Goal: Task Accomplishment & Management: Manage account settings

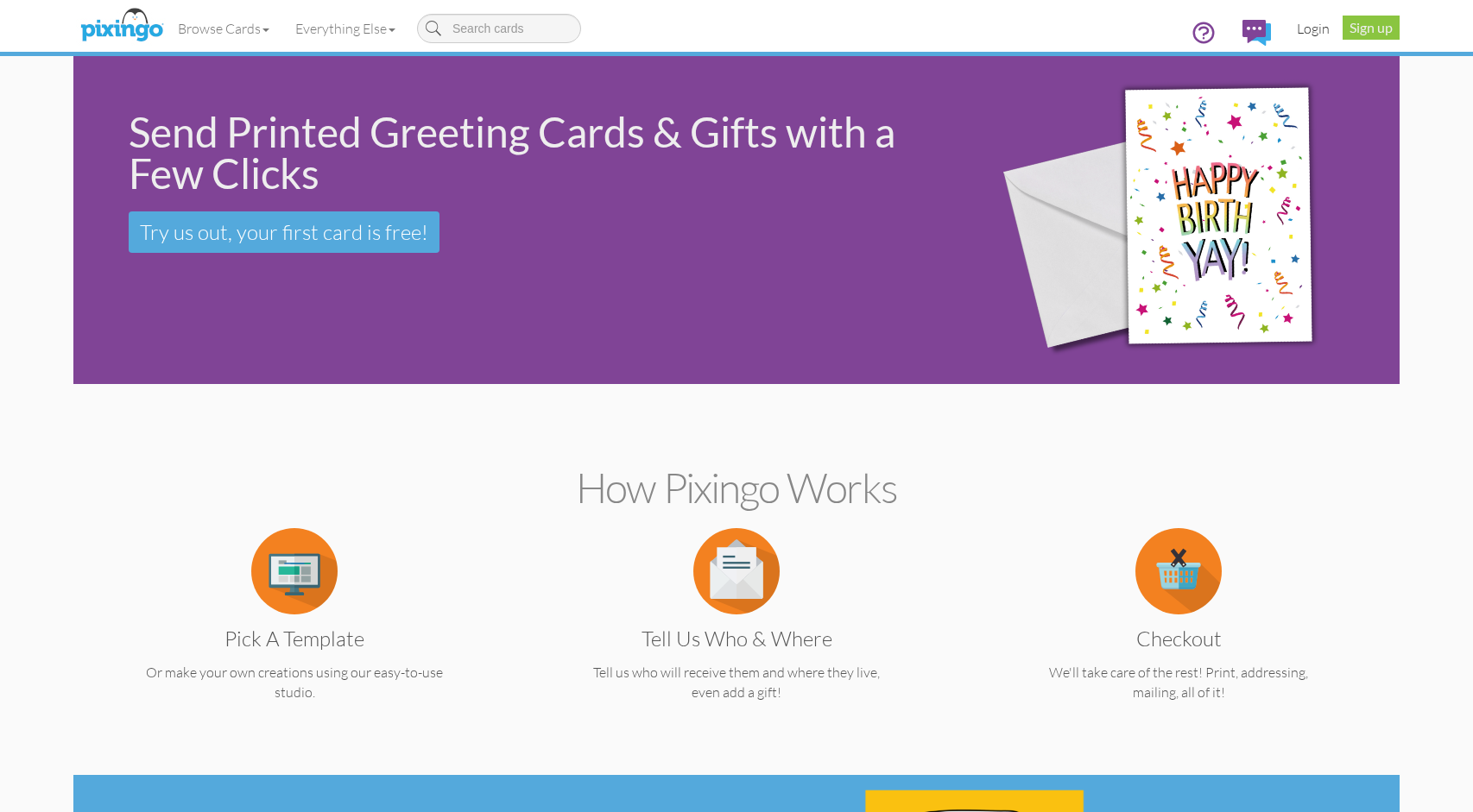
click at [1312, 29] on link "Login" at bounding box center [1314, 29] width 59 height 43
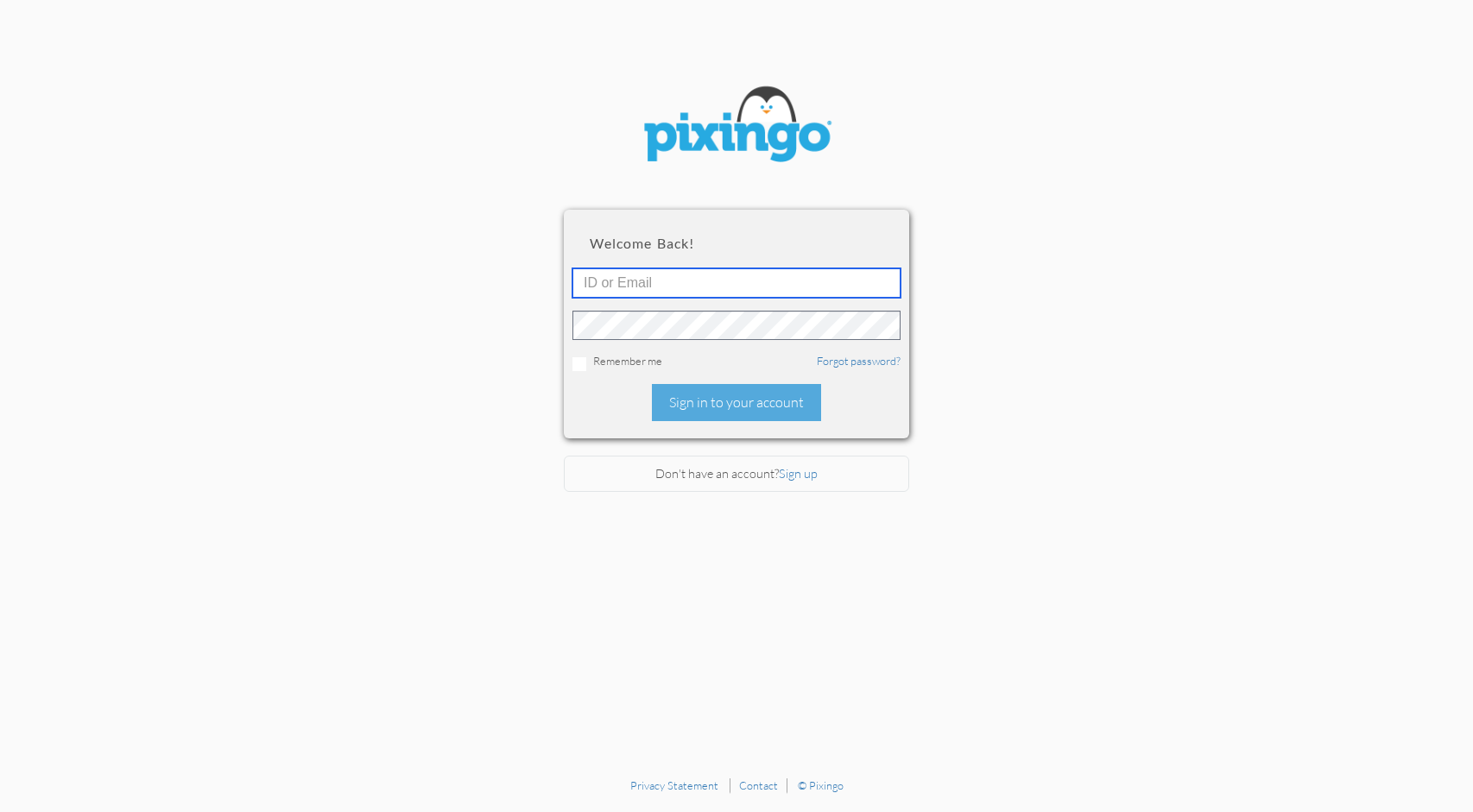
type input "chadgreen@creatingmagicvacations.com"
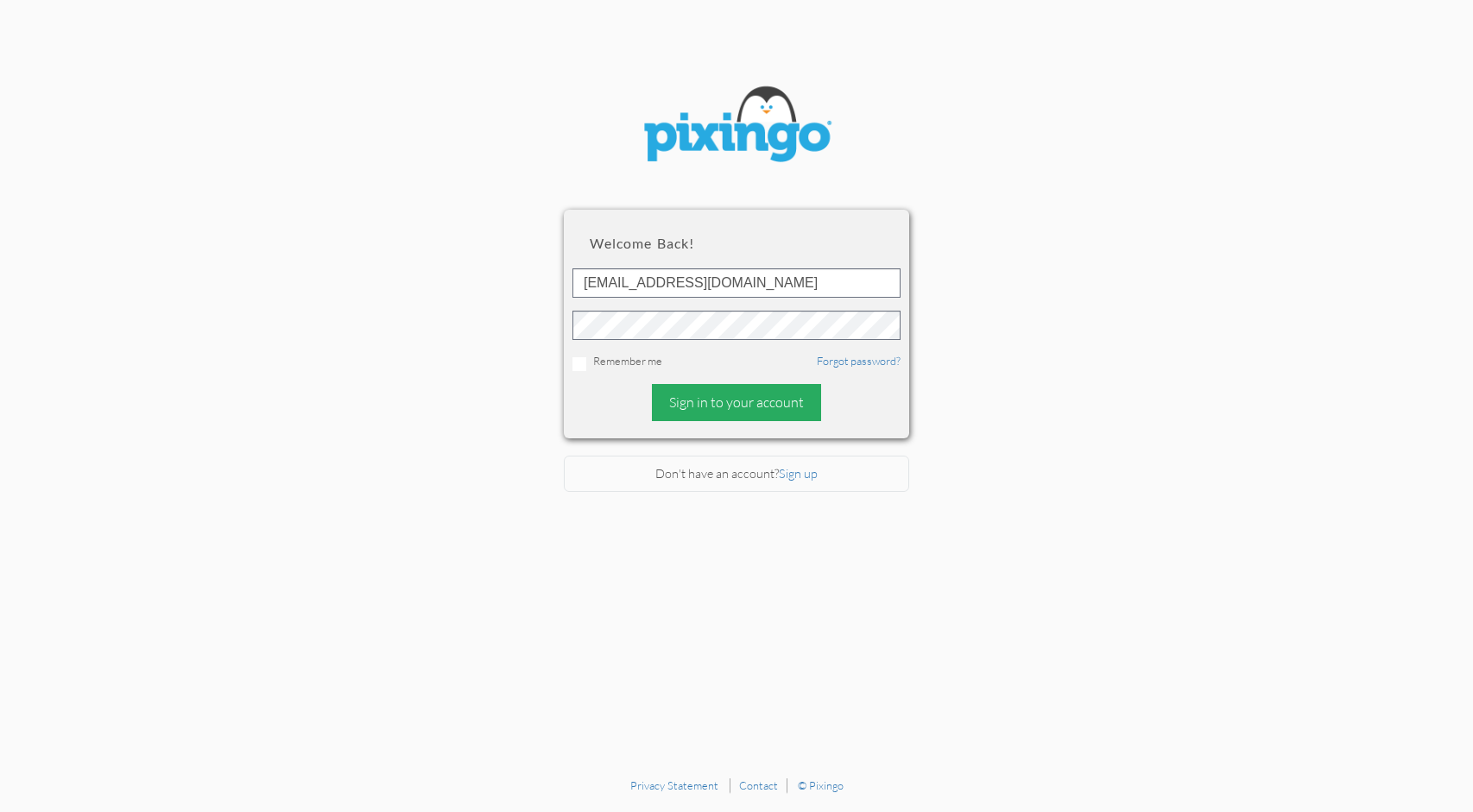
click at [700, 392] on div "Sign in to your account" at bounding box center [736, 403] width 169 height 37
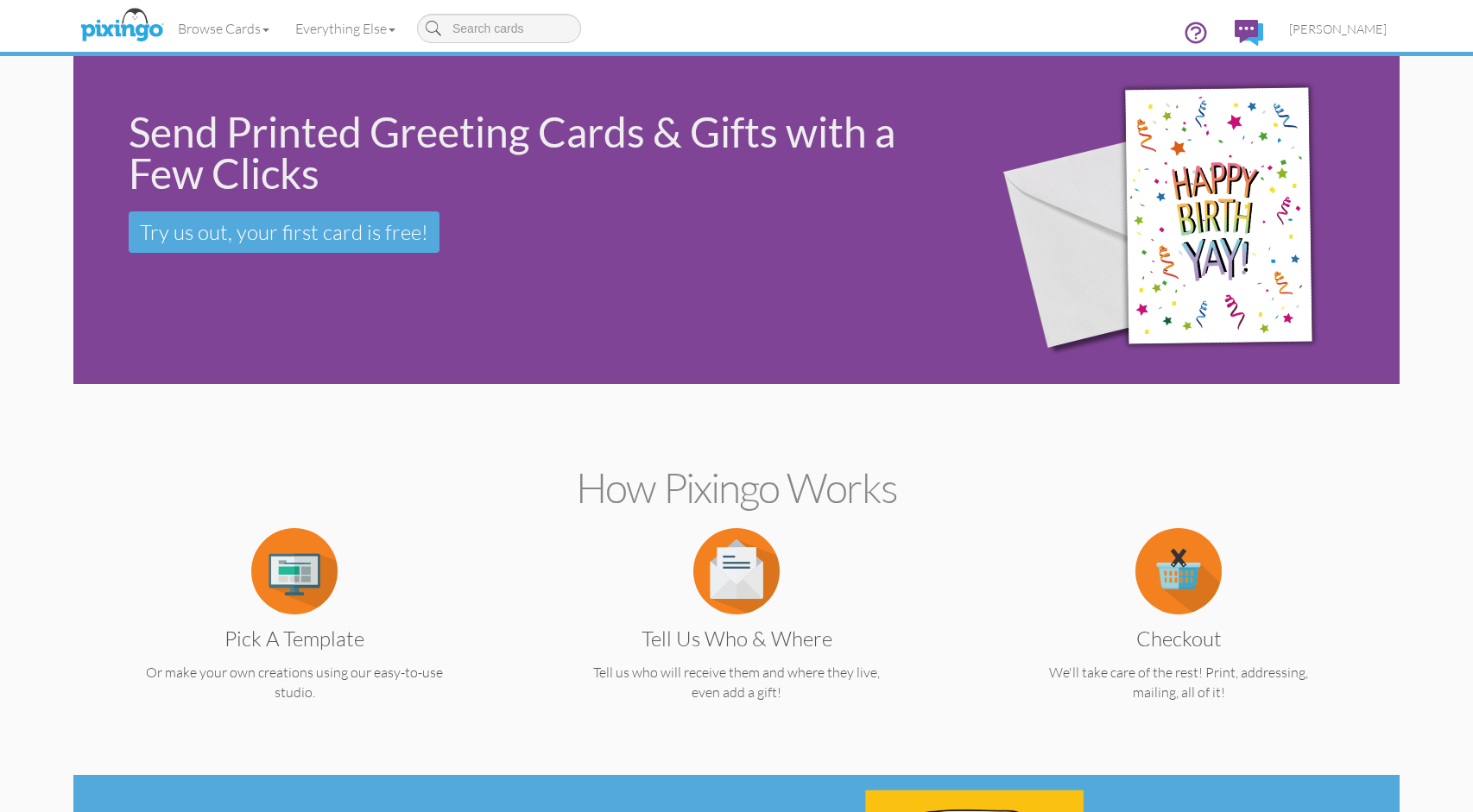
click at [133, 28] on img at bounding box center [121, 26] width 91 height 43
click at [1324, 30] on span "[PERSON_NAME]" at bounding box center [1337, 29] width 97 height 15
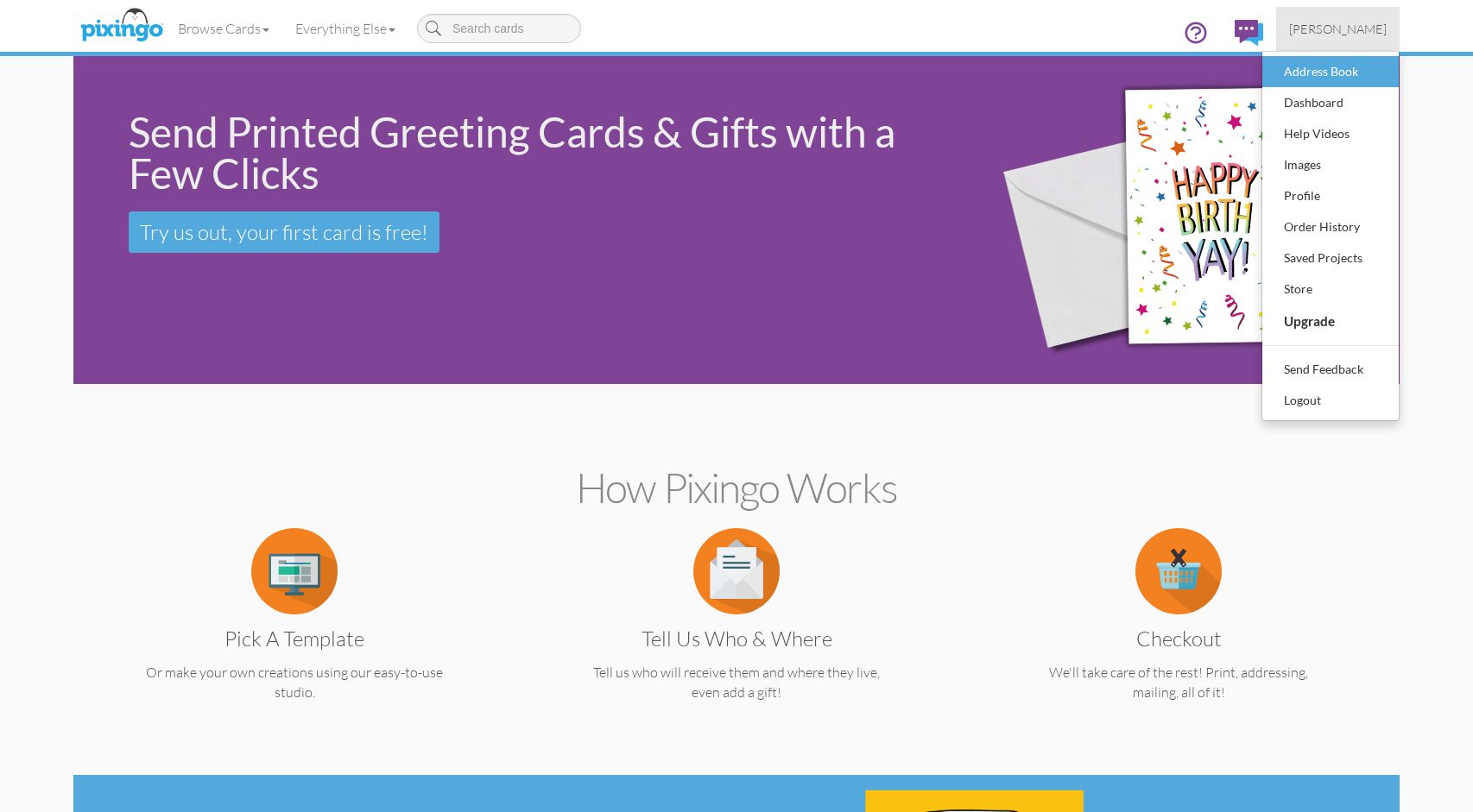
click at [1324, 81] on div "Address Book" at bounding box center [1331, 72] width 102 height 26
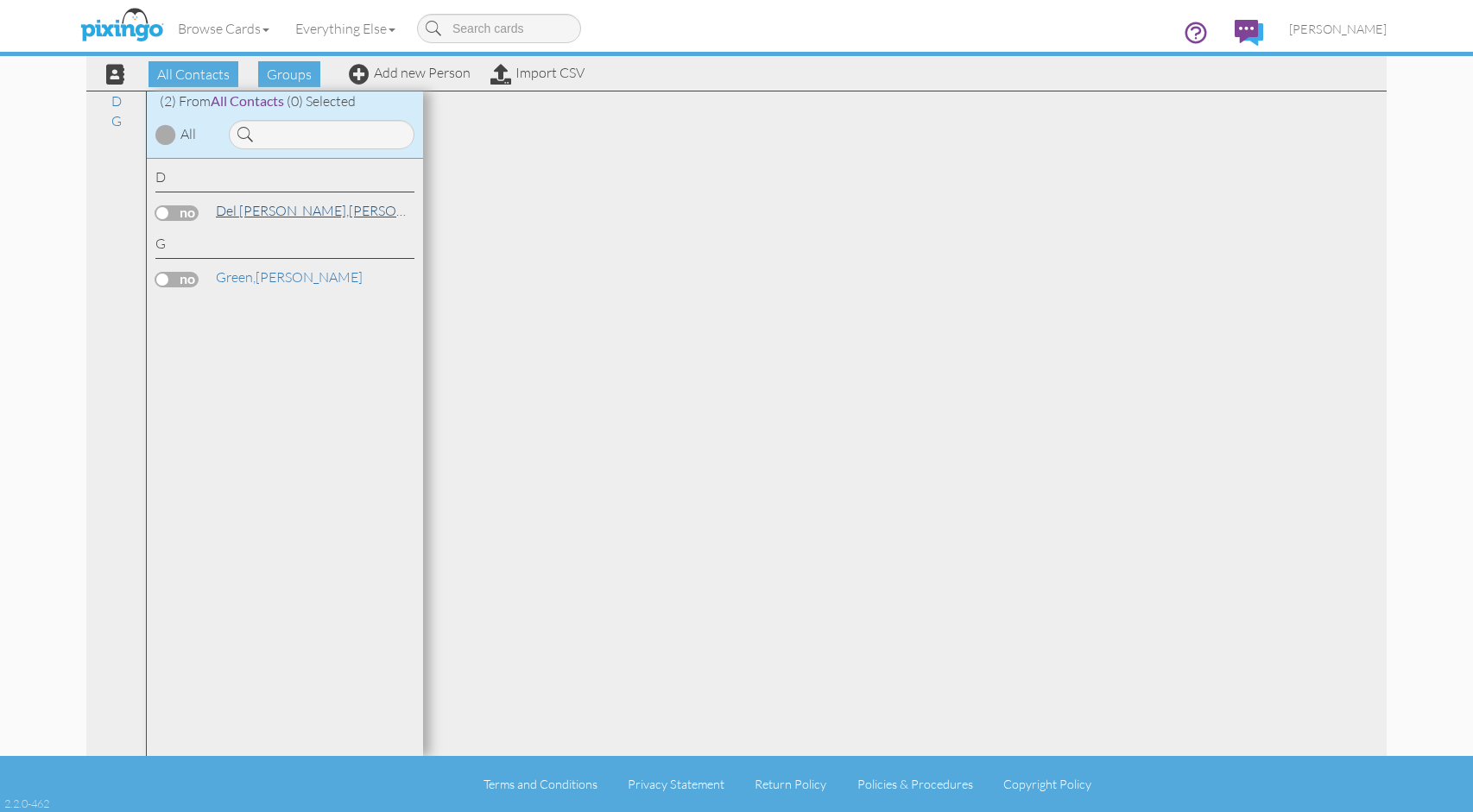
click at [279, 212] on span "Del [PERSON_NAME]," at bounding box center [282, 211] width 133 height 18
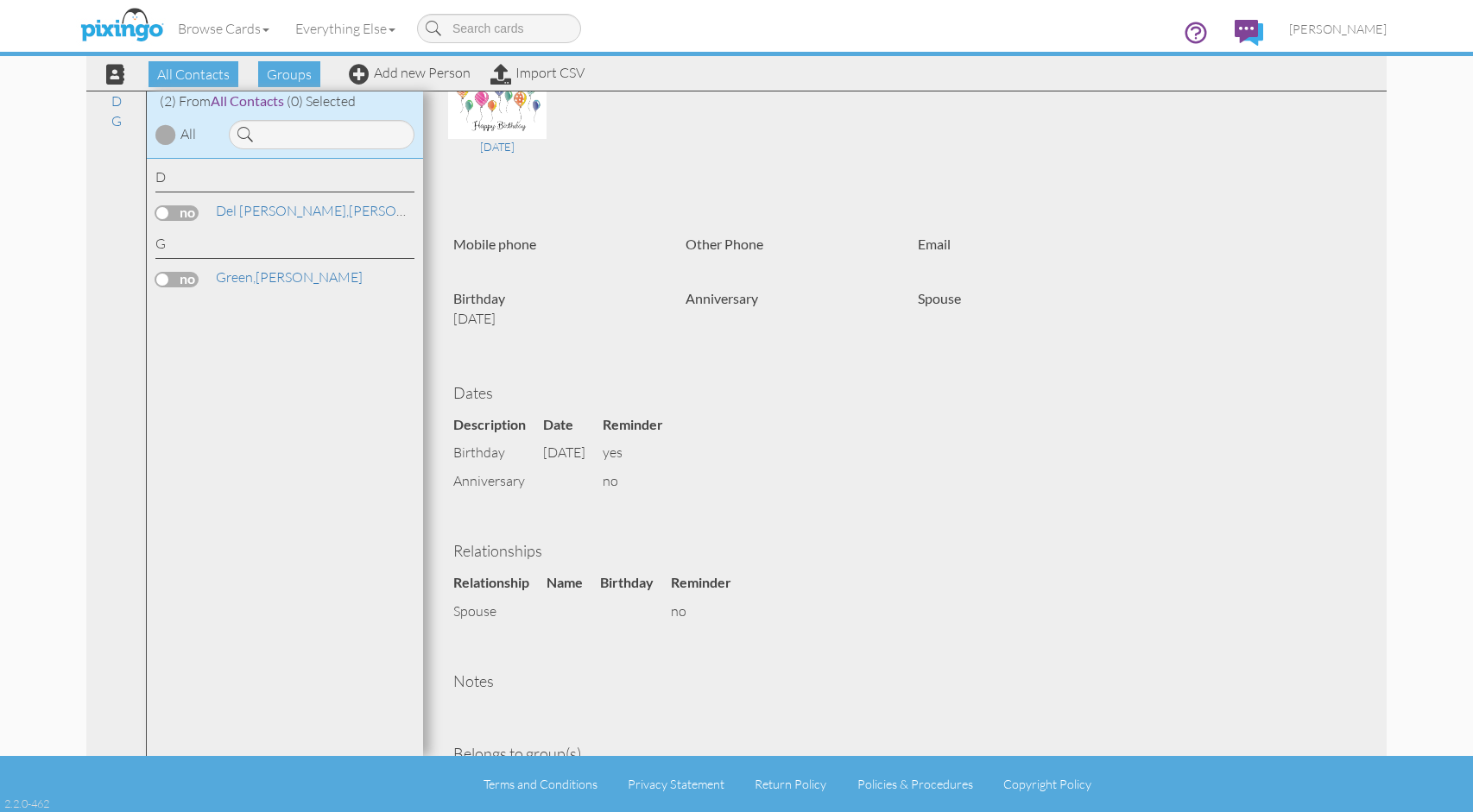
scroll to position [231, 0]
click at [584, 483] on td at bounding box center [572, 479] width 60 height 29
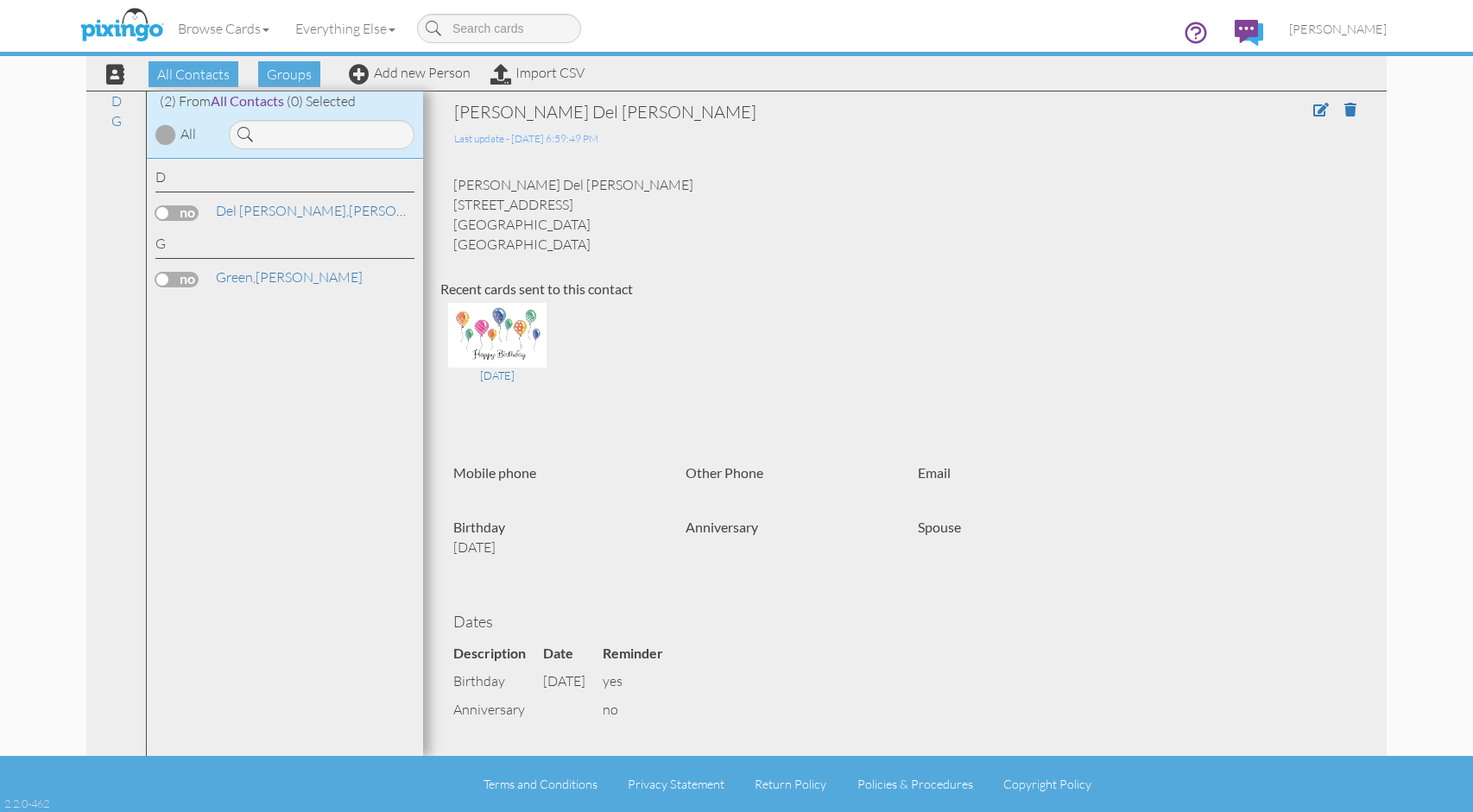
scroll to position [0, 0]
click at [1317, 113] on span at bounding box center [1322, 110] width 16 height 14
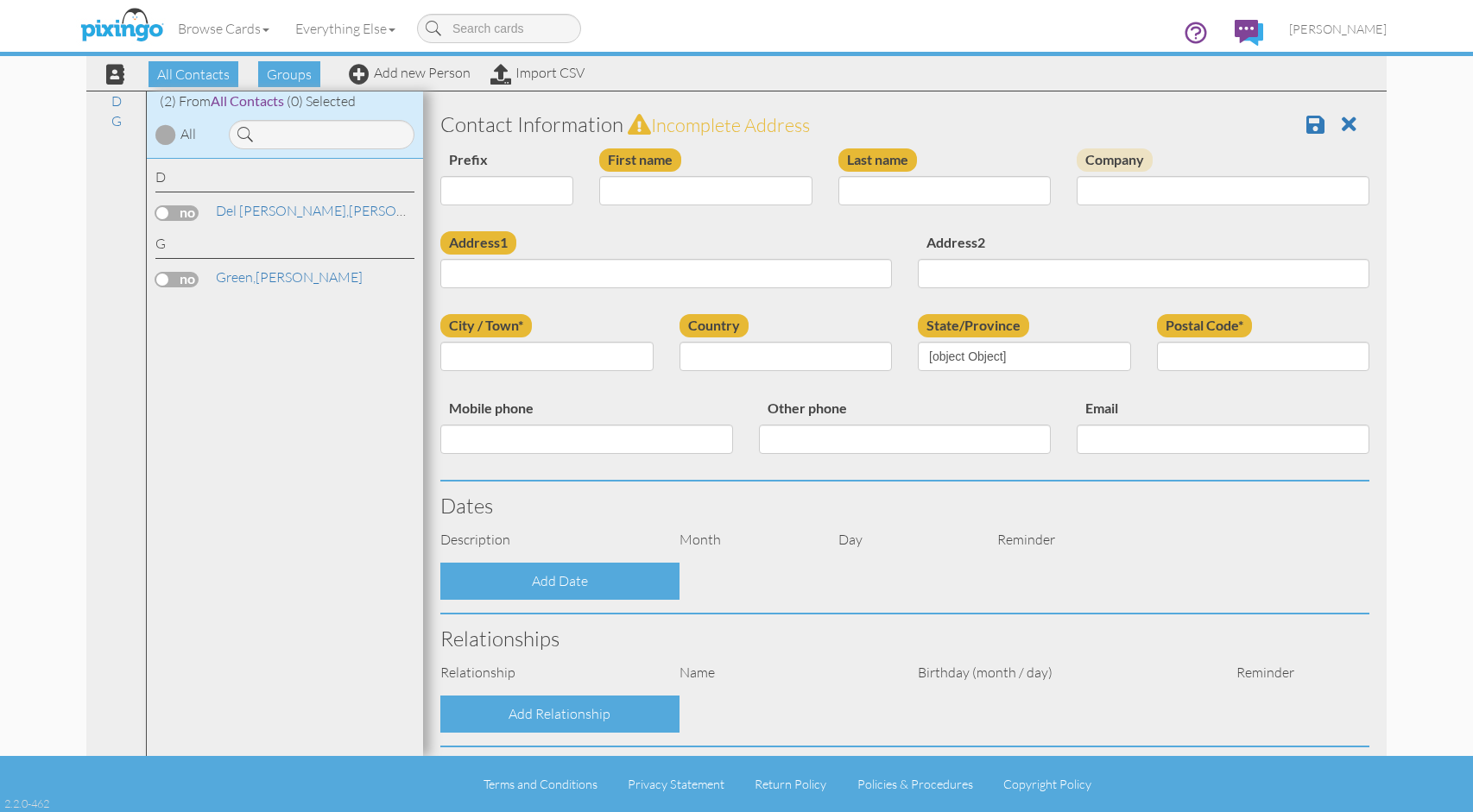
type input "[PERSON_NAME]"
type input "Del Biondo"
type input "[STREET_ADDRESS]"
type input "Southington"
type input "06489"
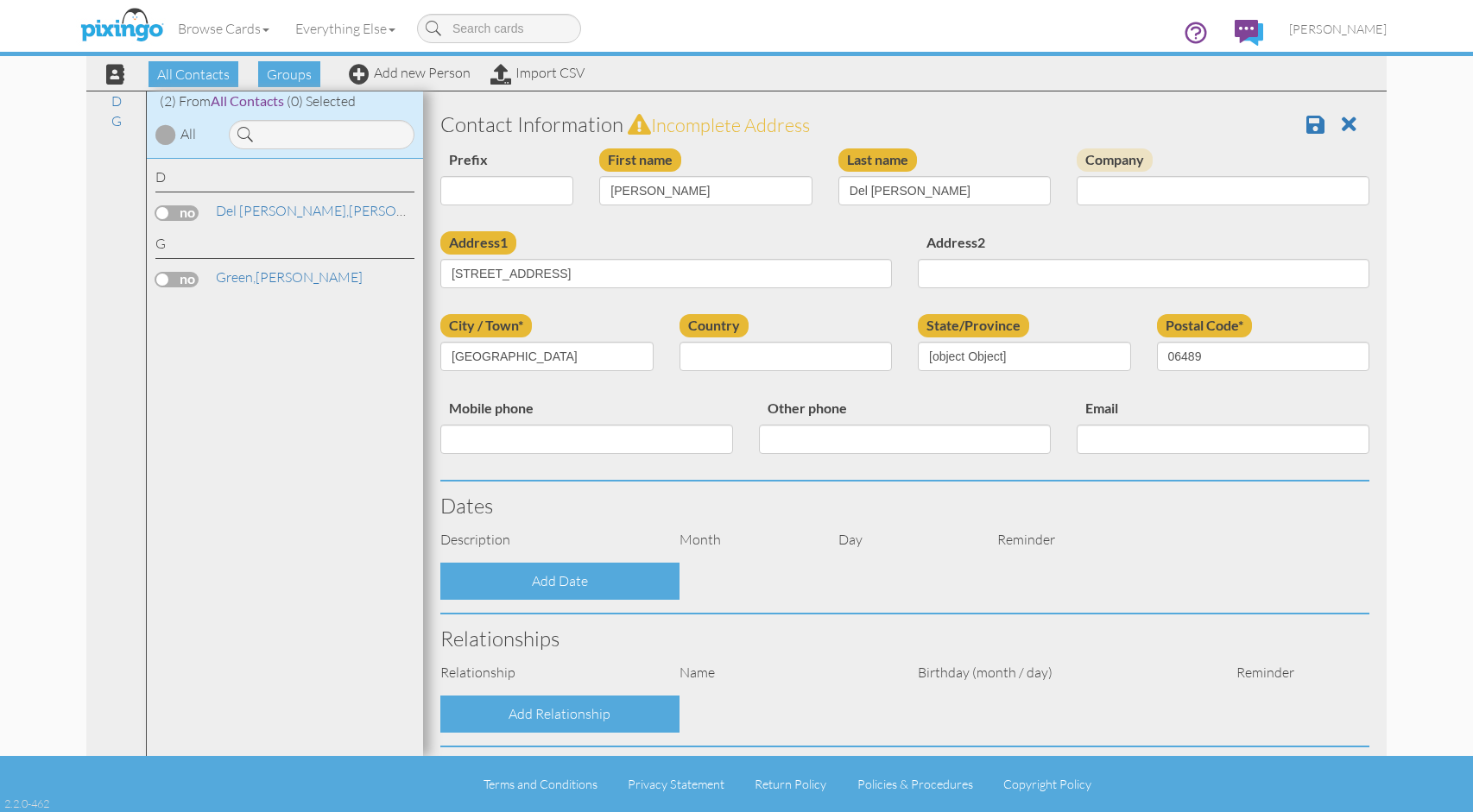
select select "object:751"
select select "object:996"
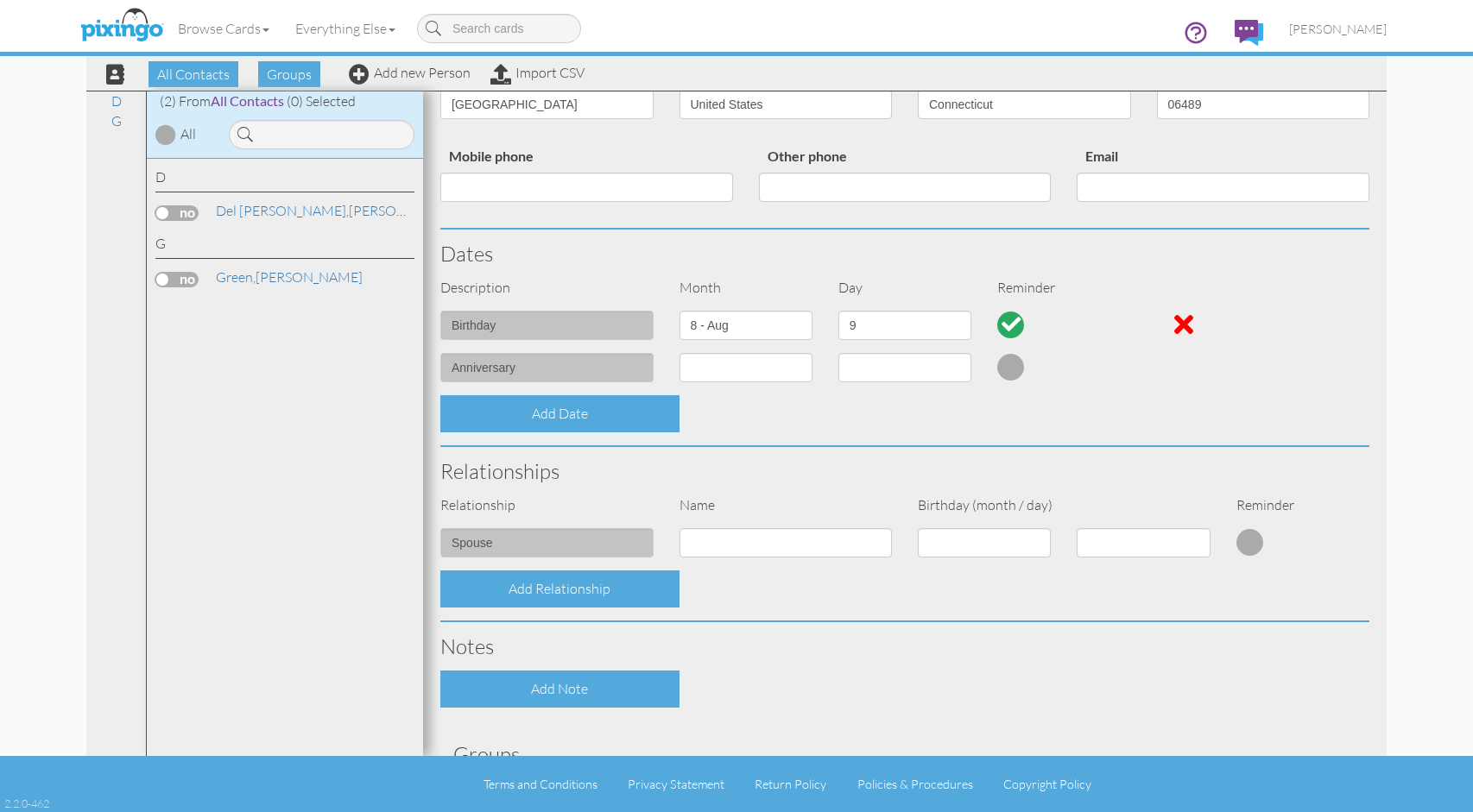
scroll to position [265, 0]
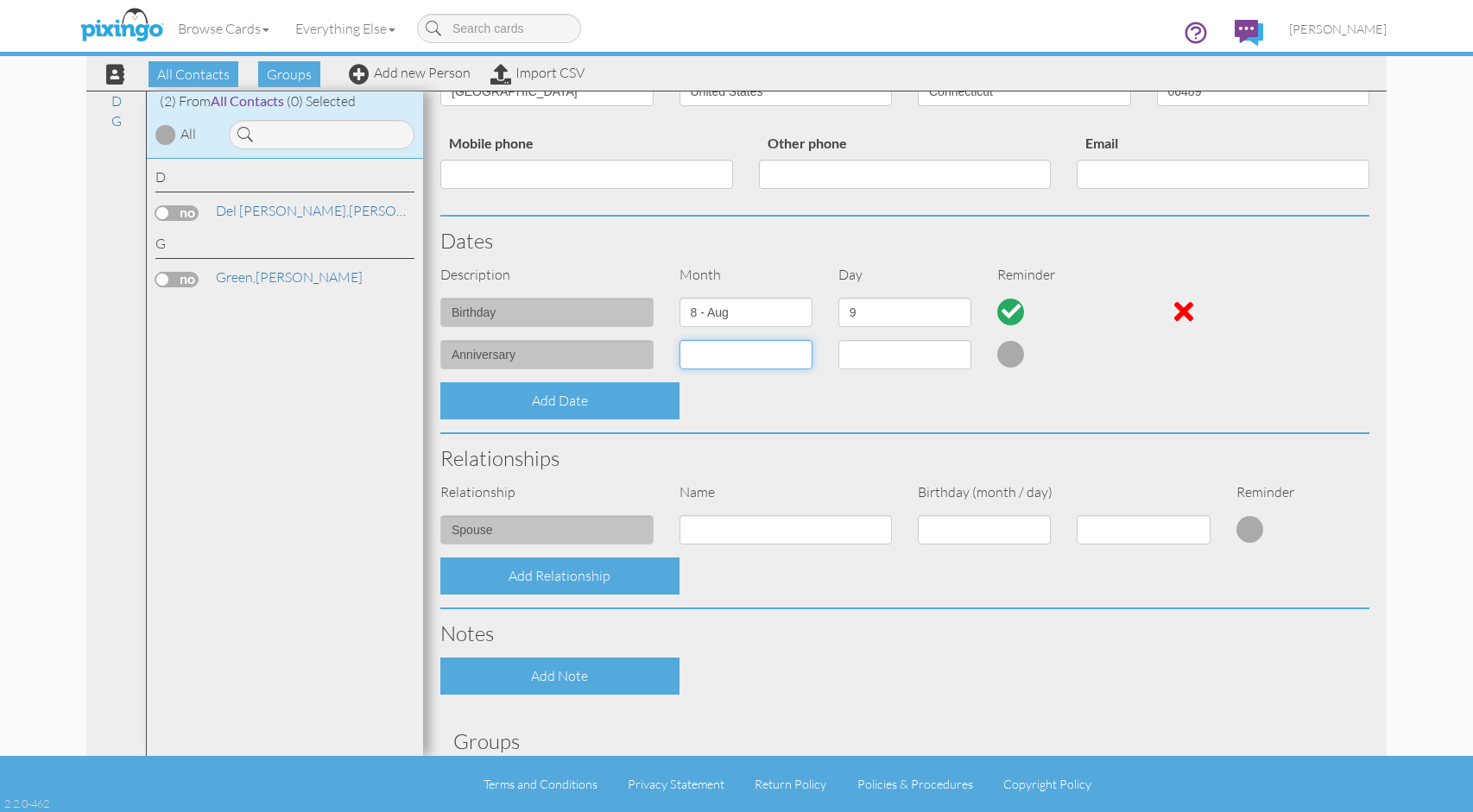
select select "object:744"
select select "number:26"
click at [1058, 463] on h3 "Relationships" at bounding box center [905, 458] width 929 height 23
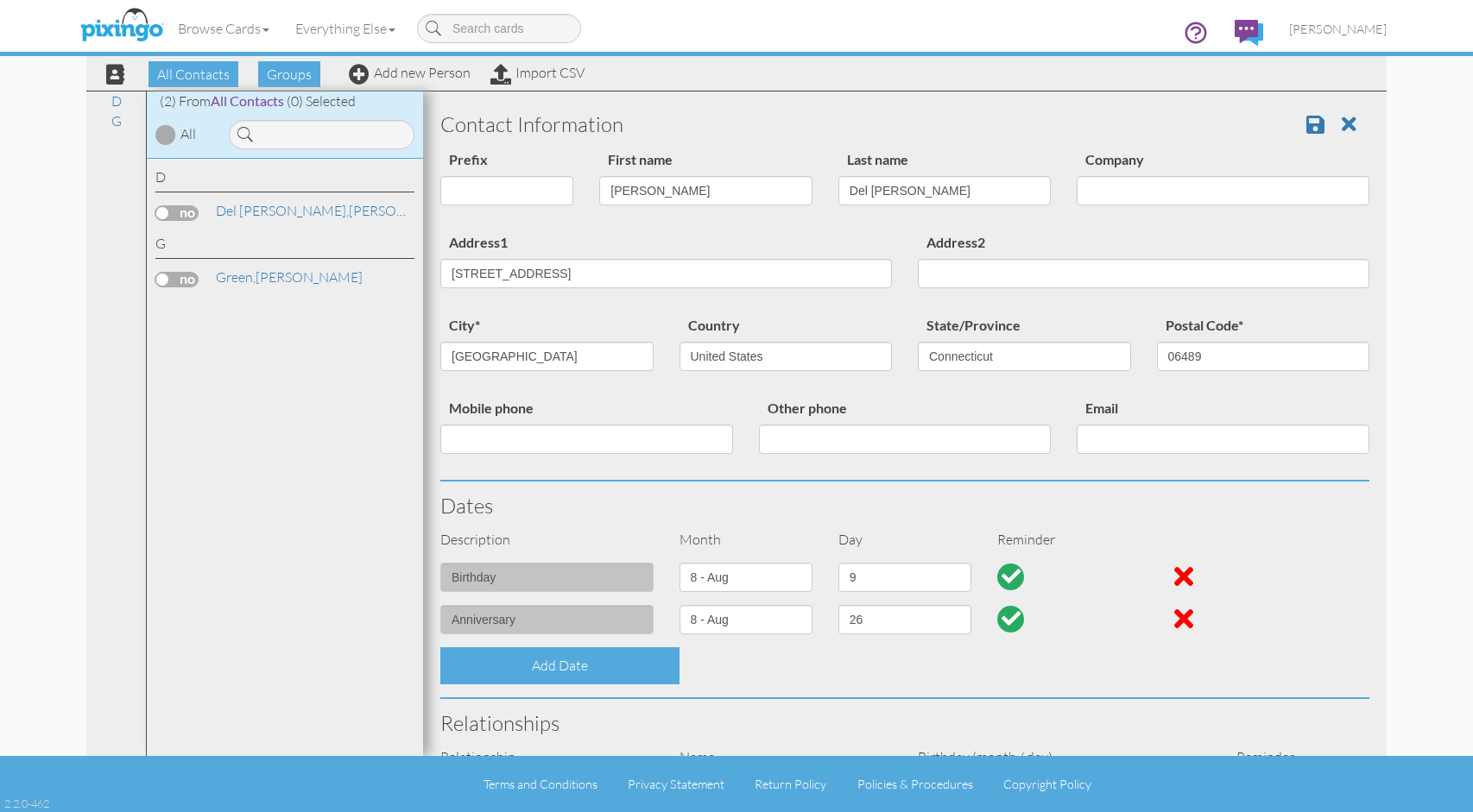
scroll to position [0, 0]
click at [1316, 127] on span at bounding box center [1316, 124] width 18 height 21
